Goal: Find specific page/section: Find specific page/section

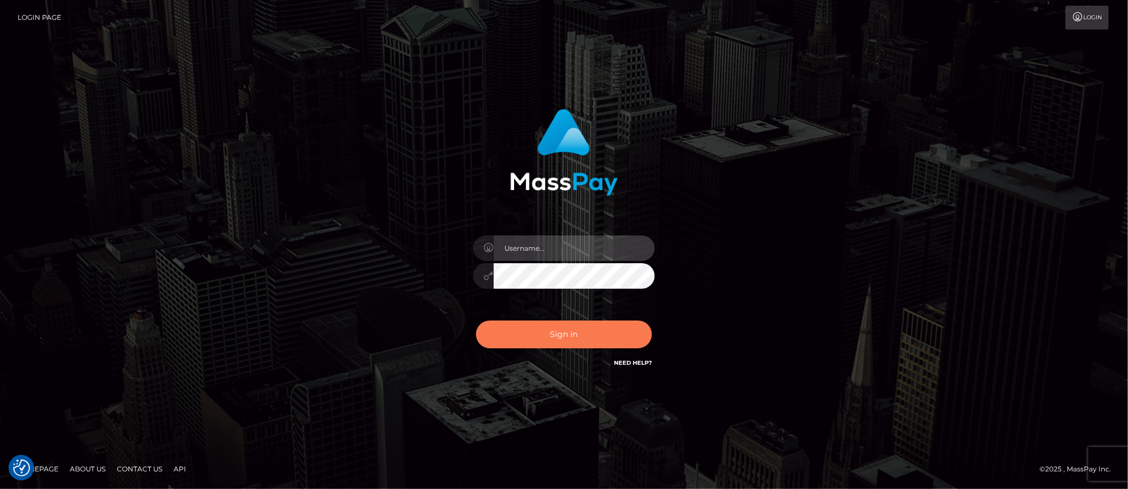
type input "[PERSON_NAME].Xcite"
click at [577, 345] on button "Sign in" at bounding box center [564, 334] width 176 height 28
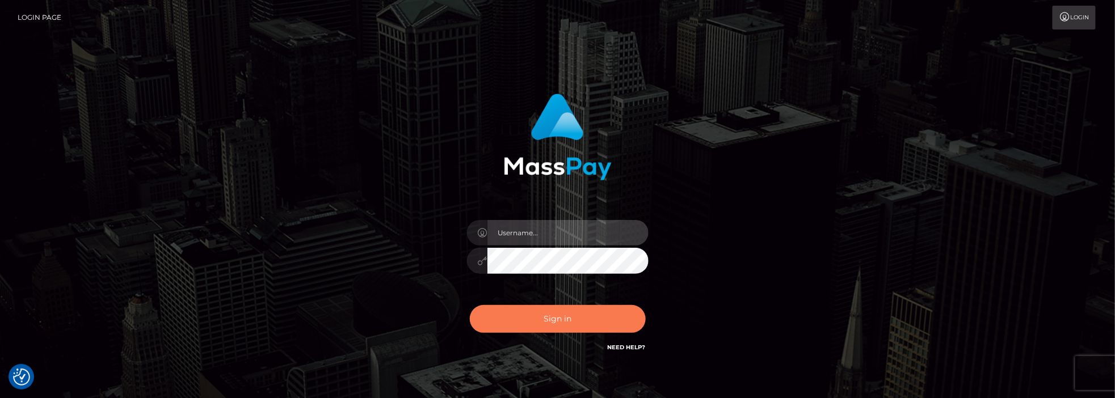
type input "Mary.Xcite"
click at [596, 307] on button "Sign in" at bounding box center [558, 319] width 176 height 28
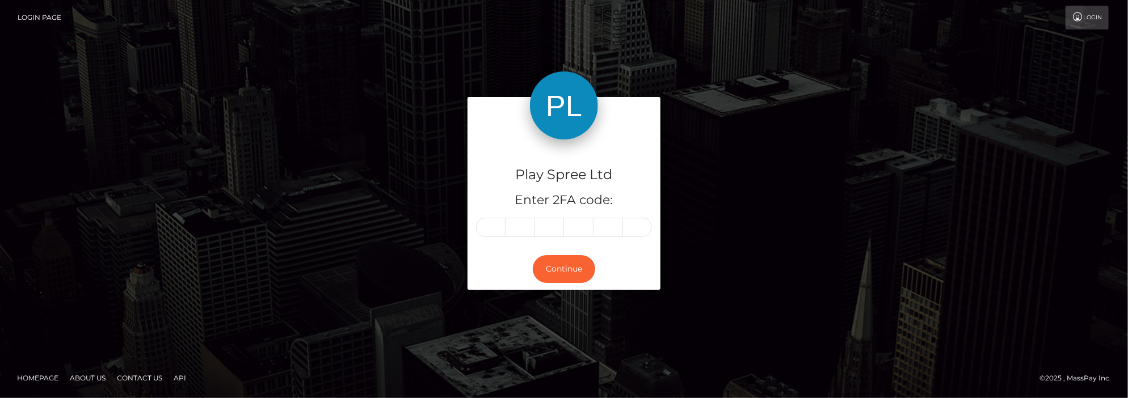
click at [490, 234] on input "text" at bounding box center [490, 227] width 29 height 19
type input "1"
type input "9"
type input "0"
type input "8"
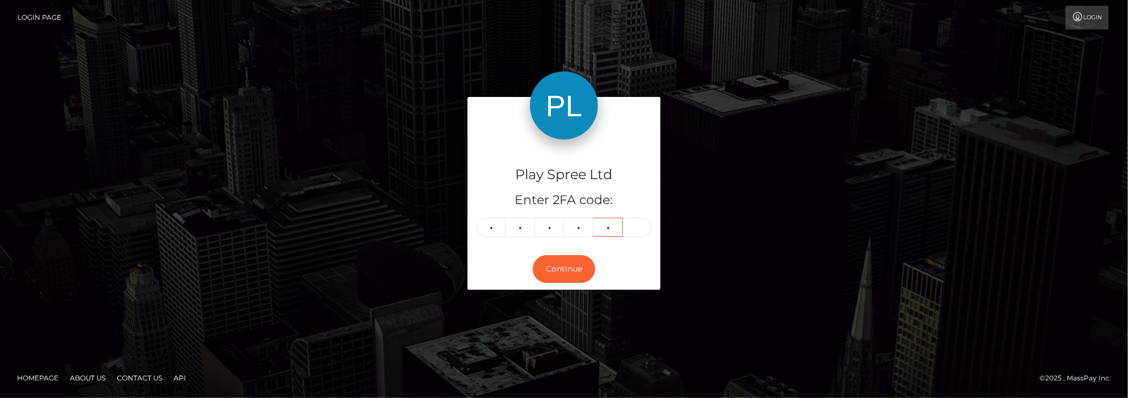
type input "7"
type input "9"
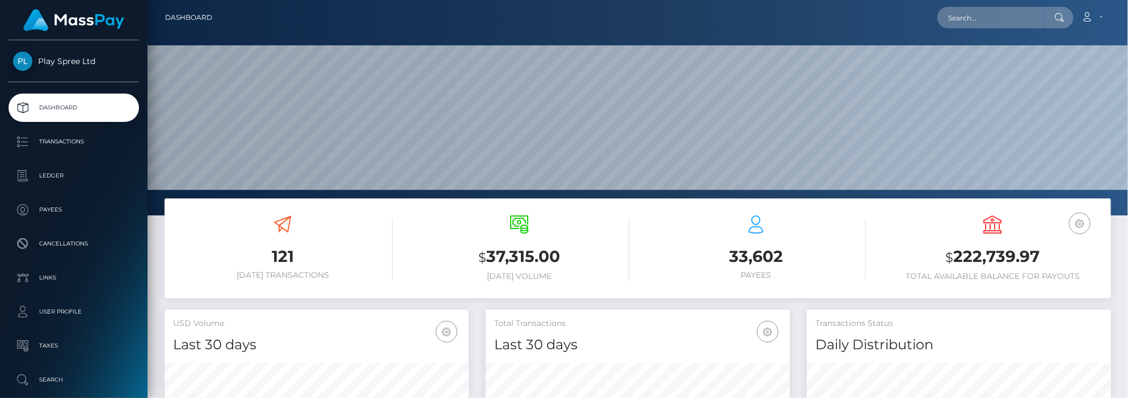
scroll to position [201, 304]
click at [989, 18] on input "text" at bounding box center [990, 18] width 107 height 22
paste input "56e14c9d-ba4d-4487-a9c0-15bacd25c828"
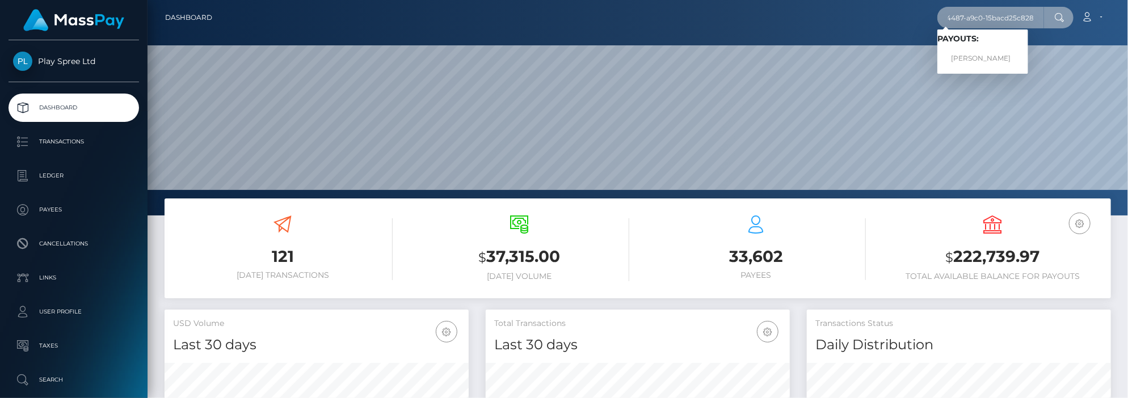
type input "56e14c9d-ba4d-4487-a9c0-15bacd25c828"
click at [988, 59] on link "BRANDON MISAEL PEREZ-MORENO" at bounding box center [982, 58] width 91 height 21
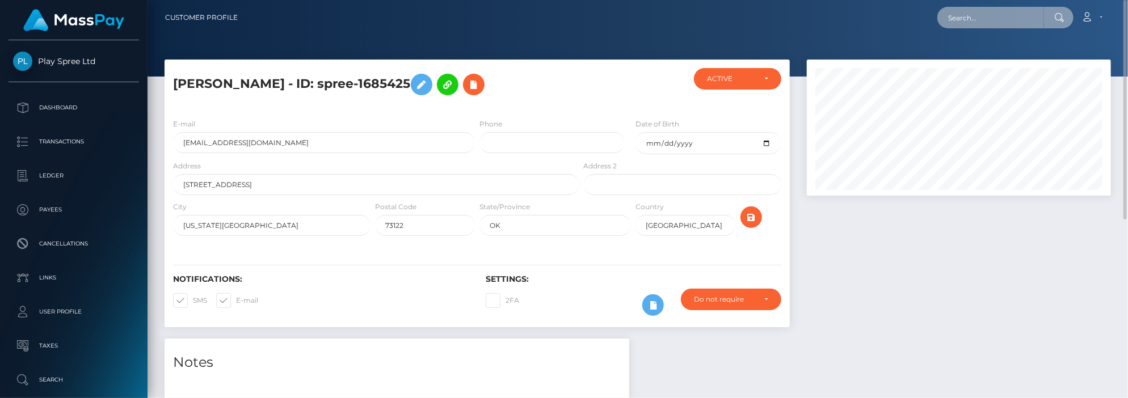
click at [1000, 19] on input "text" at bounding box center [990, 18] width 107 height 22
paste input "f4baf601-868c-49f6-b31a-252372d4d55b"
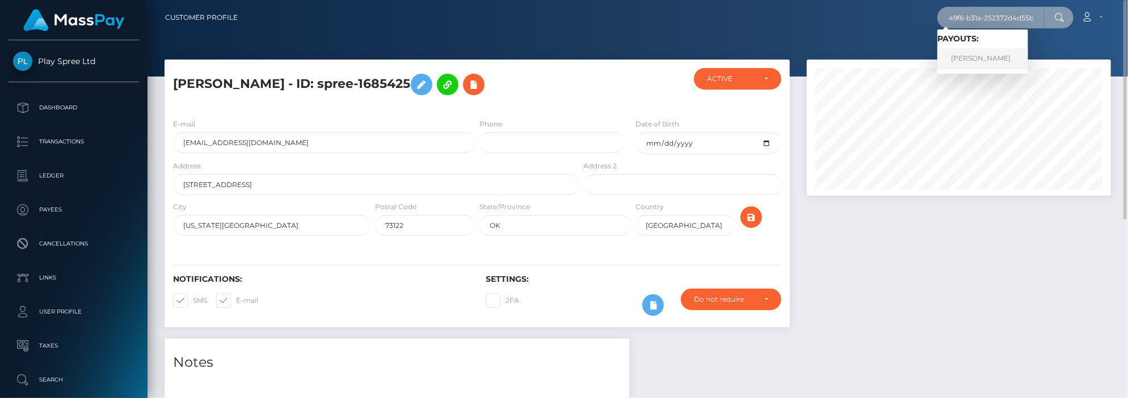
type input "f4baf601-868c-49f6-b31a-252372d4d55b"
click at [988, 57] on link "[PERSON_NAME]" at bounding box center [982, 58] width 91 height 21
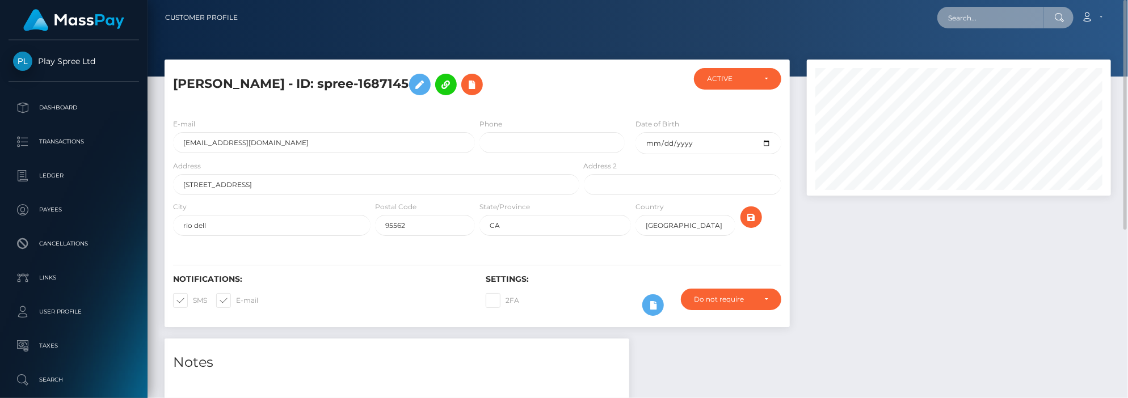
click at [997, 22] on input "text" at bounding box center [990, 18] width 107 height 22
paste input "1ef4b8e5-cff0-4017-b01a-5cf57f07cc62"
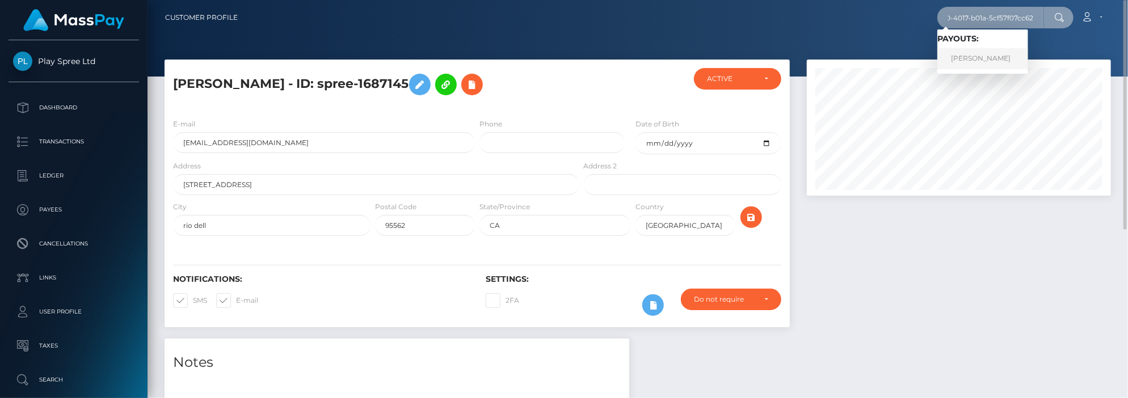
type input "1ef4b8e5-cff0-4017-b01a-5cf57f07cc62"
click at [1008, 56] on link "[PERSON_NAME]" at bounding box center [982, 58] width 91 height 21
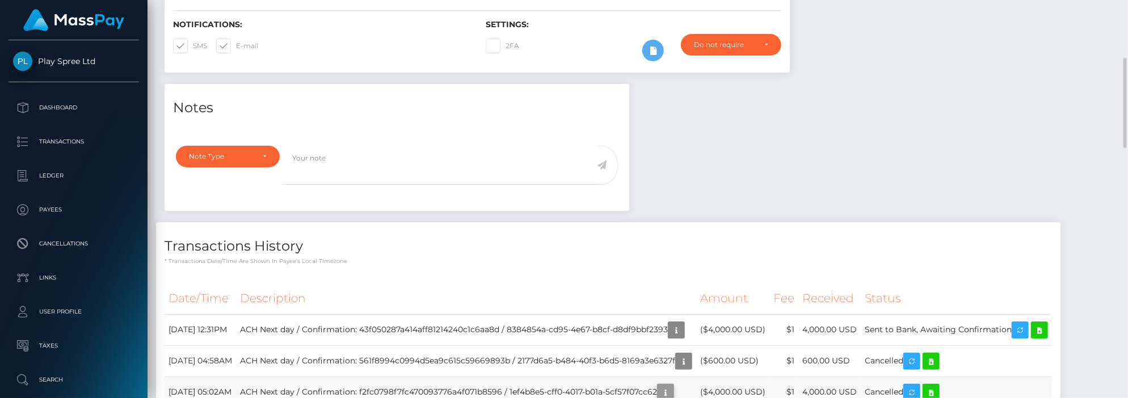
scroll to position [136, 304]
